Goal: Information Seeking & Learning: Learn about a topic

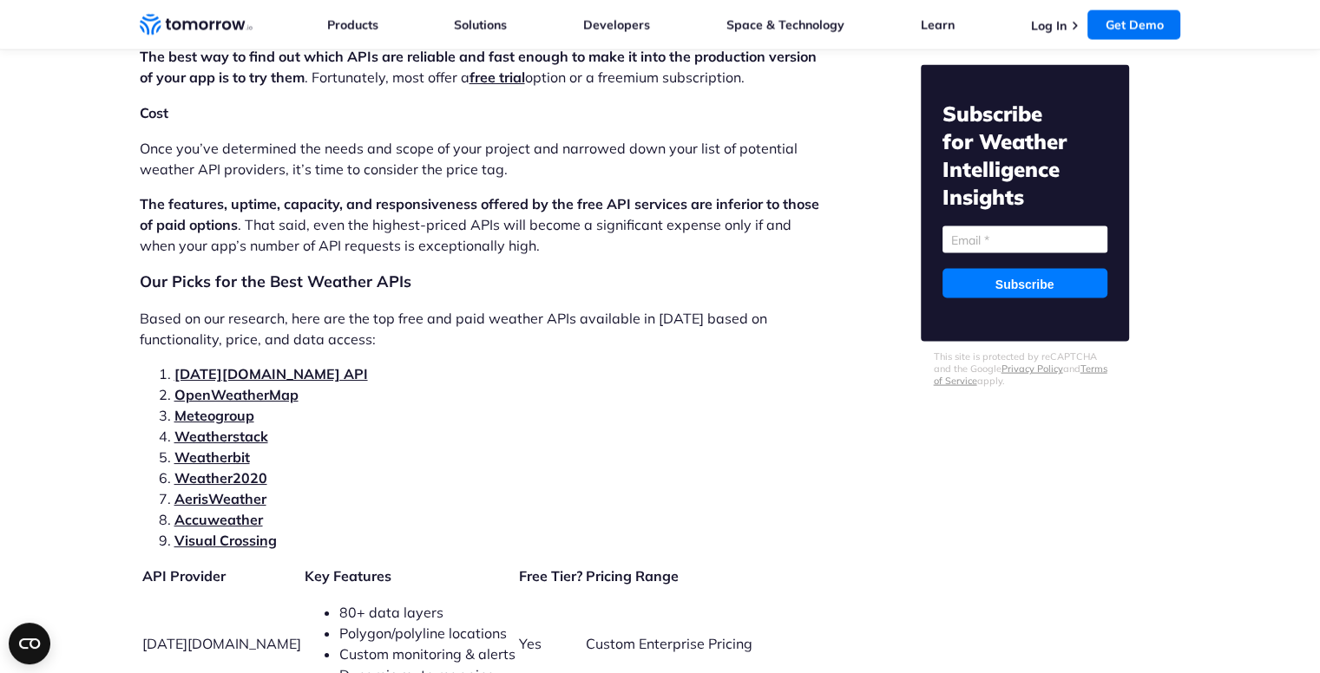
scroll to position [3470, 0]
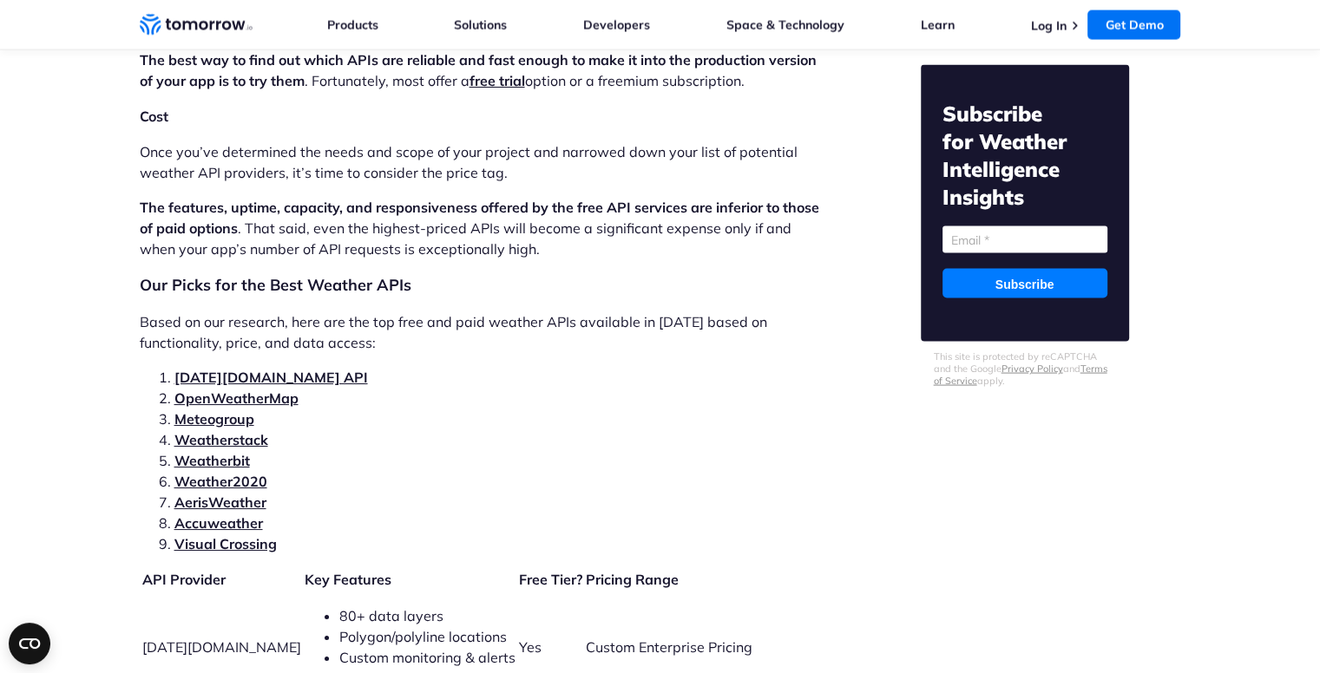
click at [246, 369] on link "[DATE][DOMAIN_NAME] API" at bounding box center [270, 377] width 193 height 17
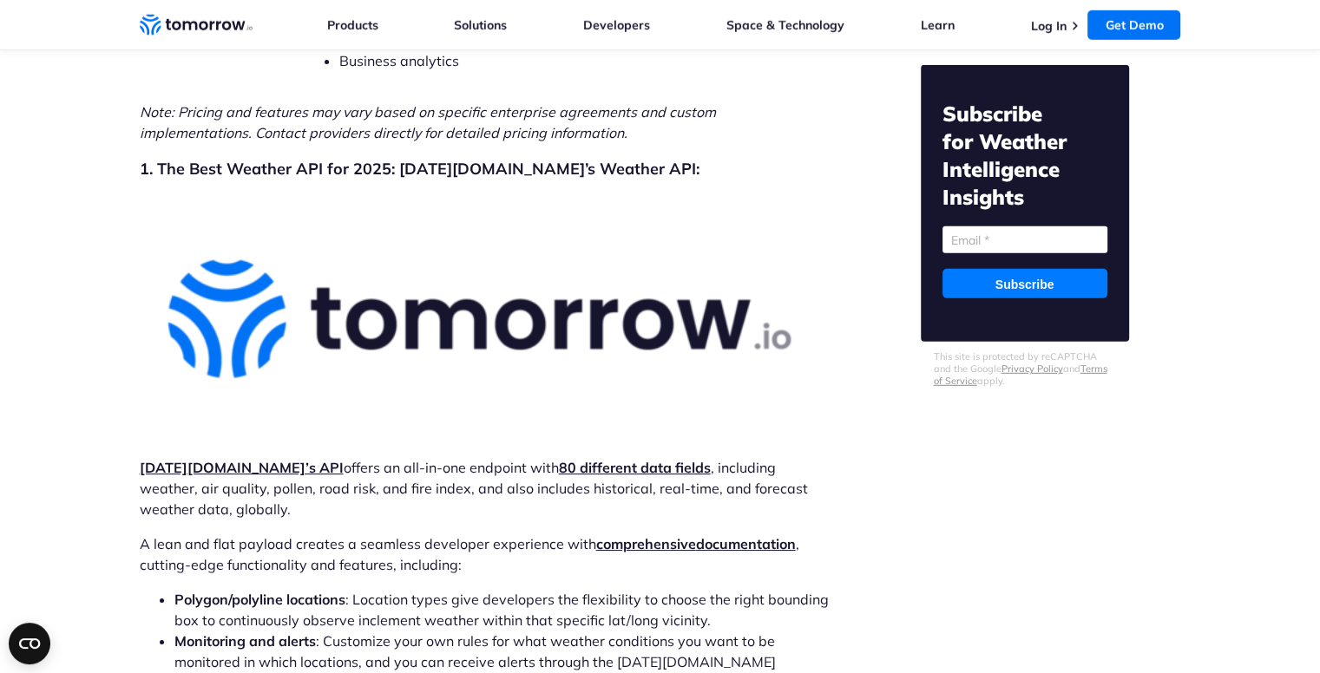
scroll to position [4963, 0]
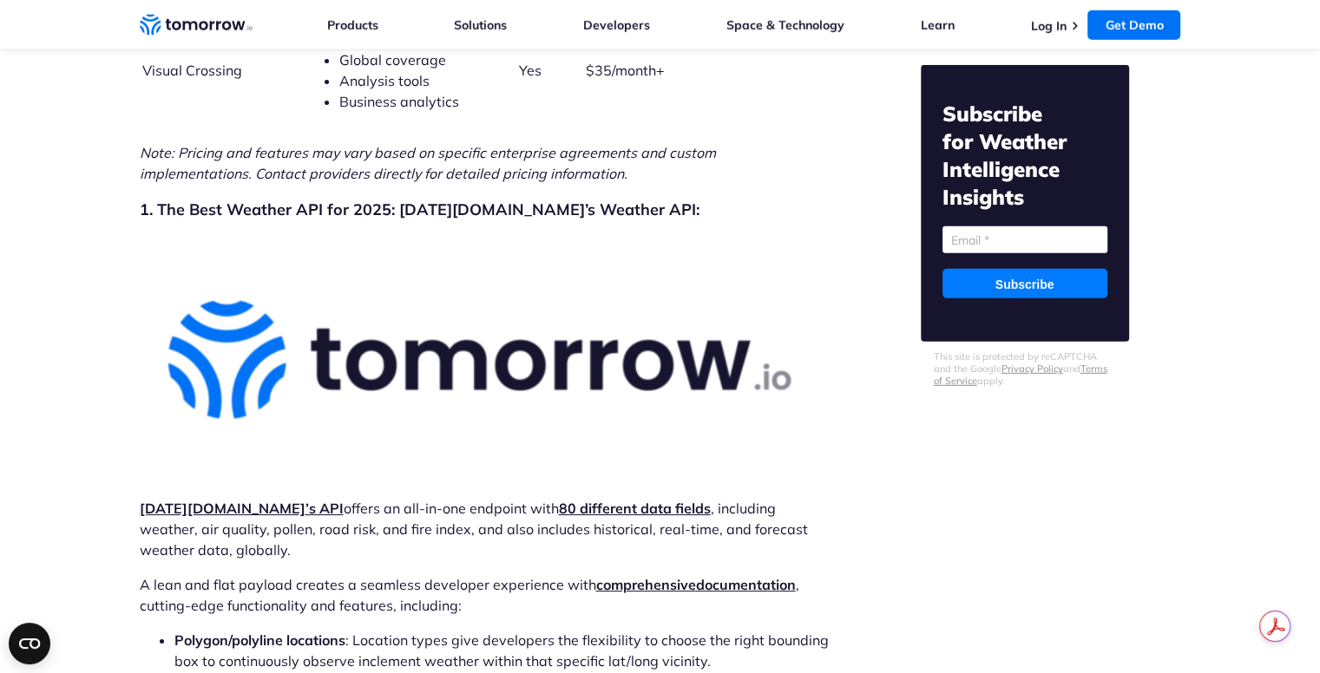
click at [184, 500] on strong "Tomorrow.io’s API" at bounding box center [242, 508] width 204 height 17
